Goal: Navigation & Orientation: Find specific page/section

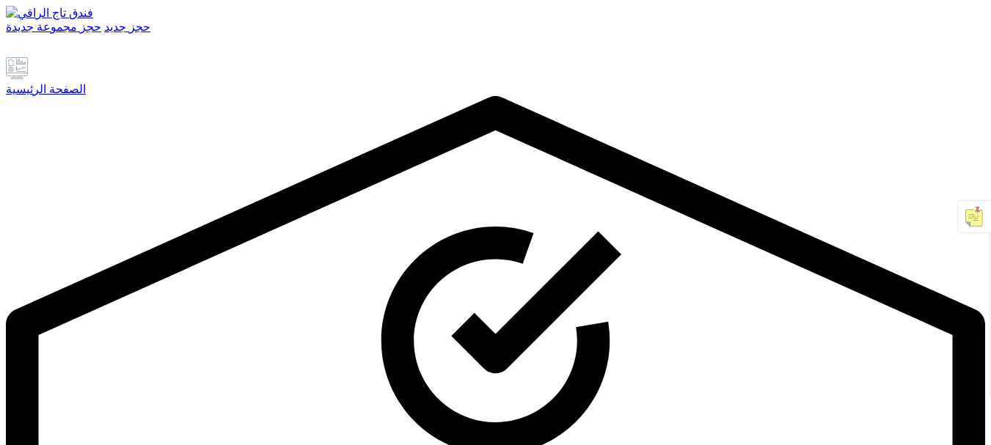
click at [86, 95] on font "الصفحة الرئيسية" at bounding box center [46, 89] width 80 height 12
click at [58, 56] on link at bounding box center [58, 50] width 17 height 12
click at [72, 95] on font "الصفحة الرئيسية" at bounding box center [46, 89] width 80 height 12
click at [83, 95] on font "الصفحة الرئيسية" at bounding box center [46, 89] width 80 height 12
